Goal: Transaction & Acquisition: Purchase product/service

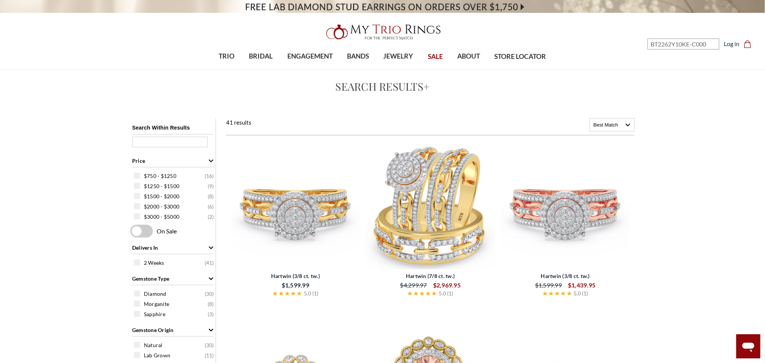
type input "BT2262Y10KE-C000"
click at [283, 196] on img at bounding box center [295, 204] width 129 height 129
